Goal: Information Seeking & Learning: Find specific fact

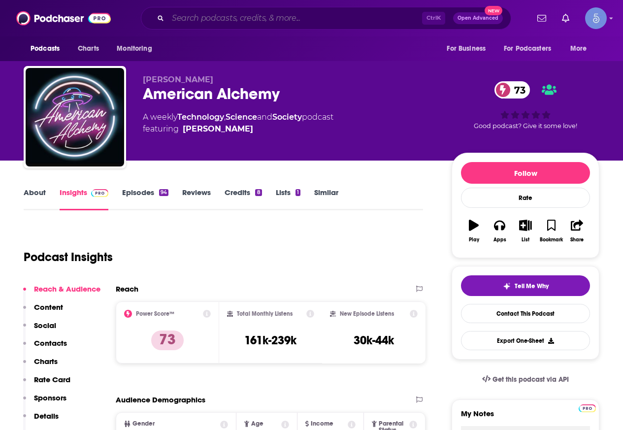
click at [280, 24] on input "Search podcasts, credits, & more..." at bounding box center [295, 18] width 254 height 16
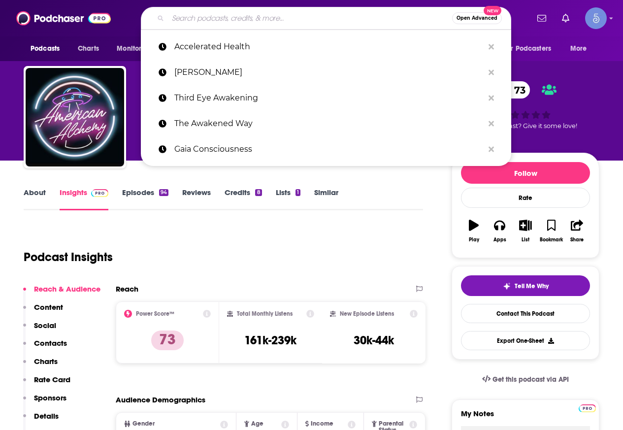
paste input "Escaping the Drift with [PERSON_NAME]"
type input "Escaping the Drift with [PERSON_NAME]"
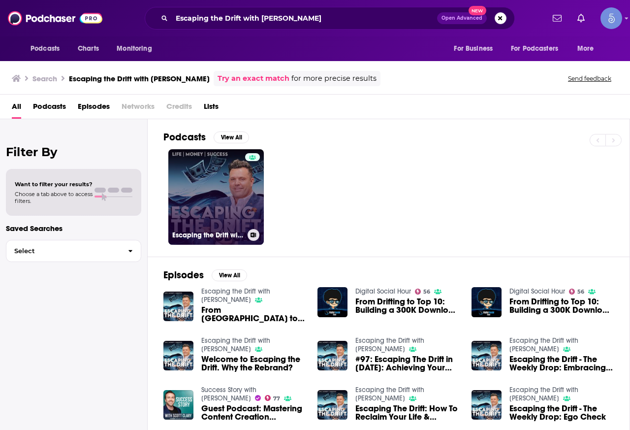
click at [216, 192] on link "Escaping the Drift with [PERSON_NAME]" at bounding box center [216, 197] width 96 height 96
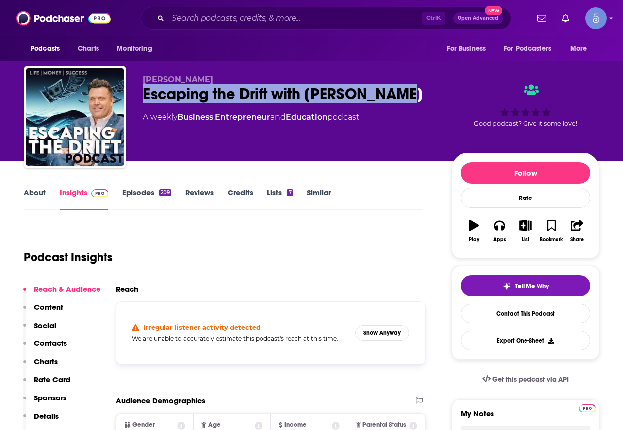
drag, startPoint x: 407, startPoint y: 94, endPoint x: 138, endPoint y: 94, distance: 268.8
click at [138, 94] on div "[PERSON_NAME] Escaping the Drift with [PERSON_NAME] A weekly Business , Entrepr…" at bounding box center [311, 119] width 575 height 106
copy h2 "Escaping the Drift with [PERSON_NAME]"
